Goal: Transaction & Acquisition: Purchase product/service

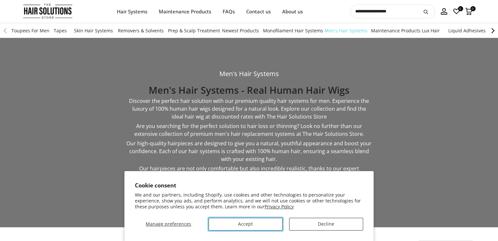
click at [273, 230] on button "Accept" at bounding box center [245, 224] width 74 height 13
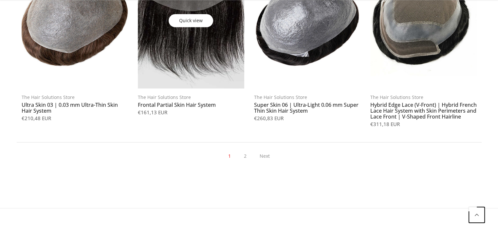
scroll to position [687, 0]
click at [185, 65] on link at bounding box center [191, 21] width 106 height 136
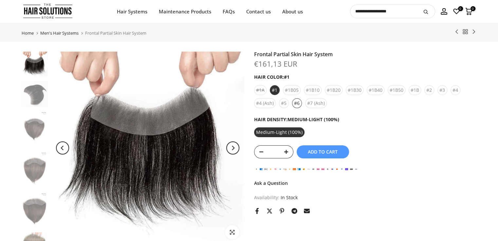
click at [299, 102] on div "#6" at bounding box center [297, 103] width 10 height 10
click at [325, 102] on div "#7 (Ash)" at bounding box center [316, 103] width 22 height 10
click at [392, 90] on div "#1B50" at bounding box center [396, 90] width 18 height 10
